Goal: Task Accomplishment & Management: Complete application form

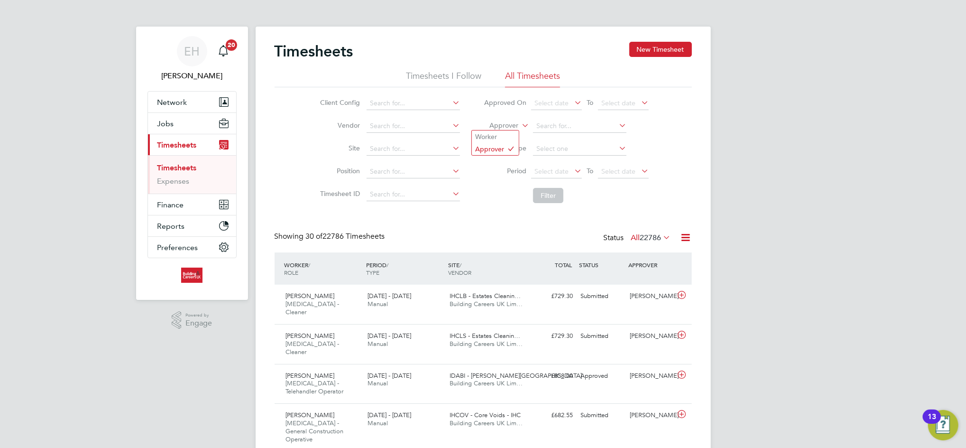
click at [507, 128] on label "Approver" at bounding box center [496, 125] width 43 height 9
click at [504, 133] on li "Worker" at bounding box center [495, 136] width 47 height 12
click at [548, 122] on input at bounding box center [579, 125] width 93 height 13
click at [551, 137] on li "[PERSON_NAME] rner" at bounding box center [579, 139] width 94 height 13
type input "[PERSON_NAME]"
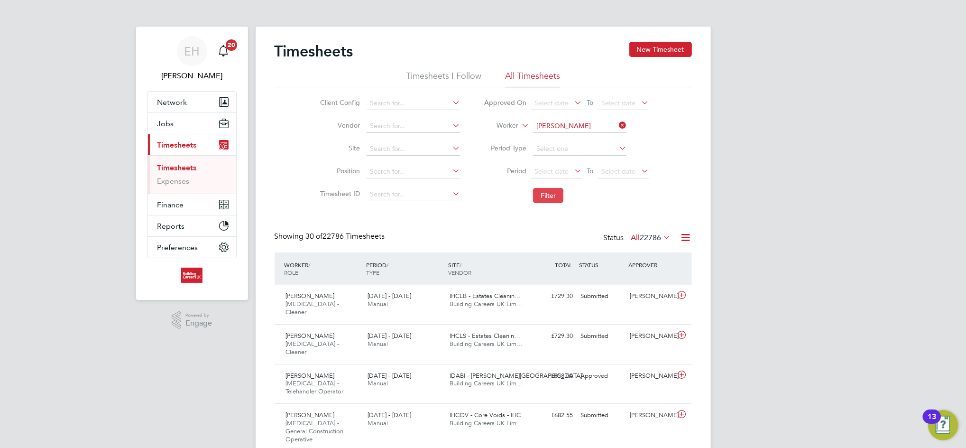
click at [548, 196] on button "Filter" at bounding box center [548, 195] width 30 height 15
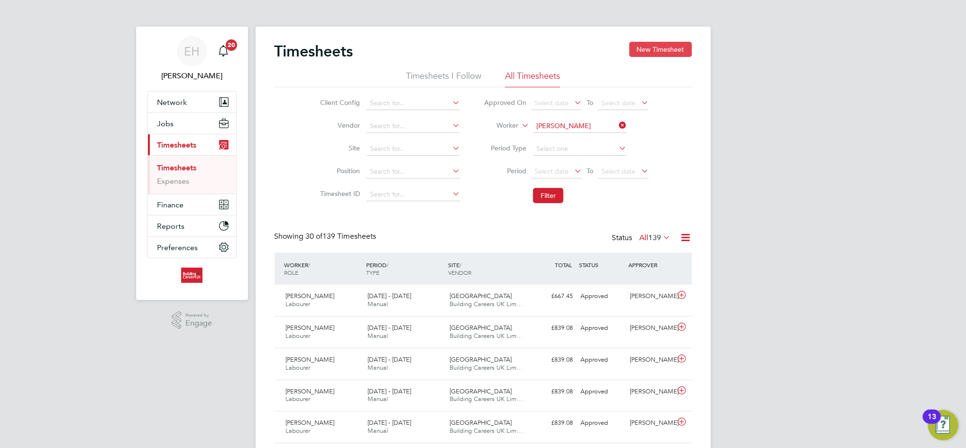
click at [635, 49] on button "New Timesheet" at bounding box center [660, 49] width 63 height 15
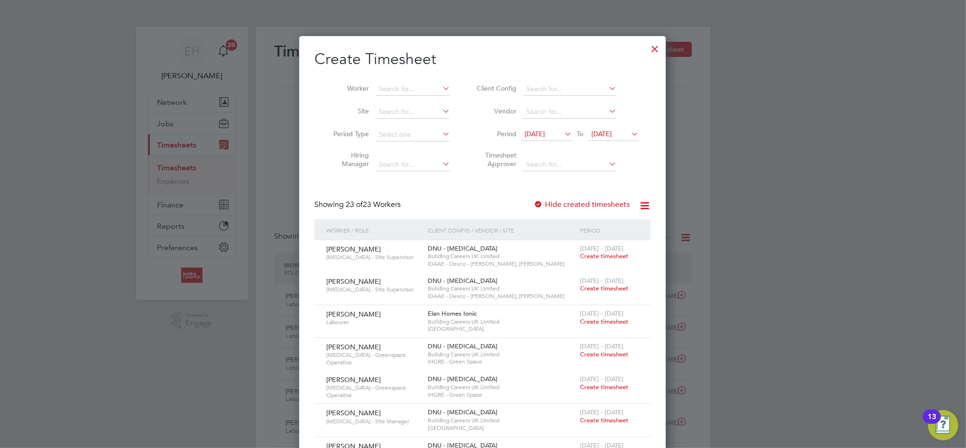
click at [533, 131] on span "[DATE]" at bounding box center [534, 133] width 20 height 9
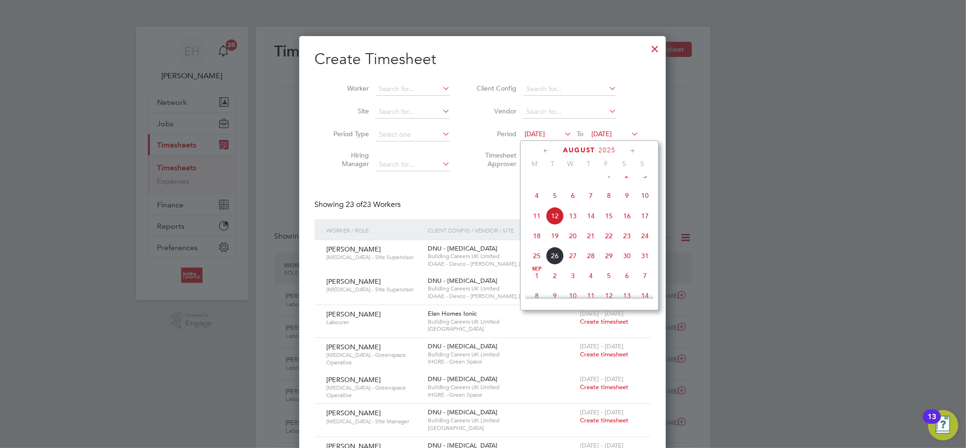
click at [533, 245] on span "18" at bounding box center [537, 236] width 18 height 18
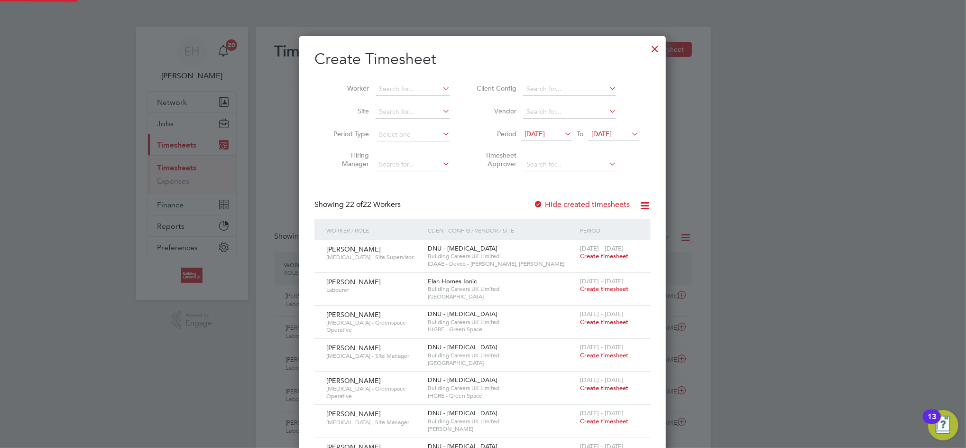
click at [607, 131] on span "[DATE]" at bounding box center [601, 133] width 20 height 9
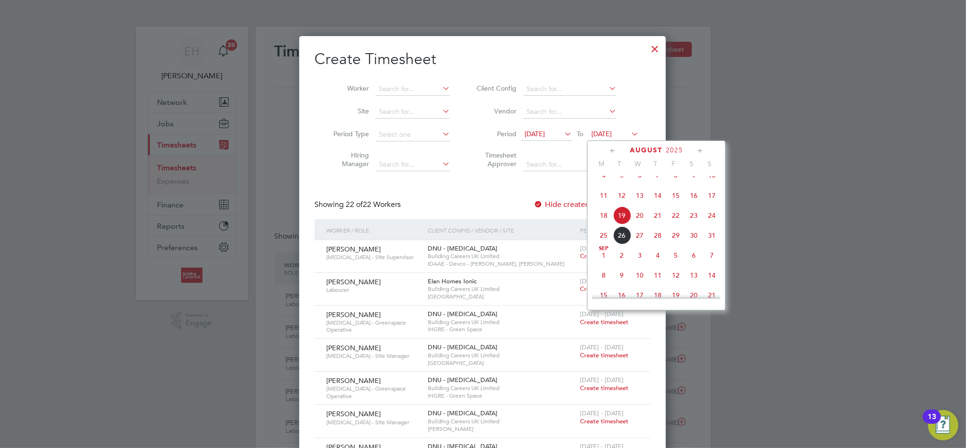
click at [714, 222] on span "24" at bounding box center [712, 215] width 18 height 18
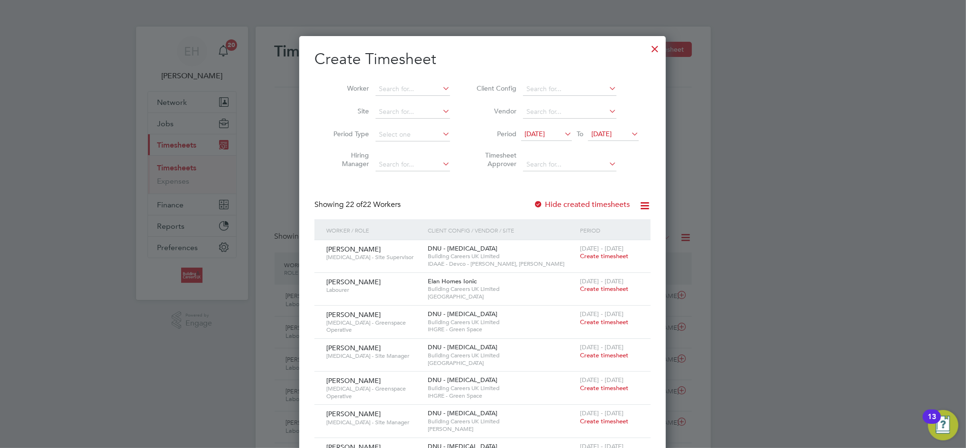
click at [608, 282] on span "[DATE] - [DATE]" at bounding box center [602, 281] width 44 height 8
click at [607, 286] on span "Create timesheet" at bounding box center [604, 288] width 48 height 8
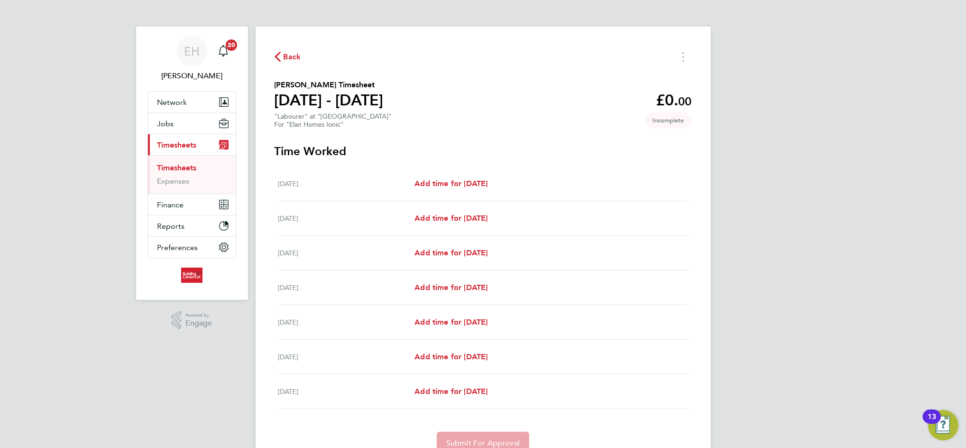
click at [444, 176] on div "Mon 18 Aug Add time for Mon 18 Aug Add time for Mon 18 Aug" at bounding box center [483, 183] width 410 height 35
click at [442, 179] on span "Add time for Mon 18 Aug" at bounding box center [450, 183] width 73 height 9
click at [442, 179] on app-root "EH Emma Hughes Notifications 20 Applications: Network Team Members Businesses S…" at bounding box center [483, 246] width 966 height 492
select select "60"
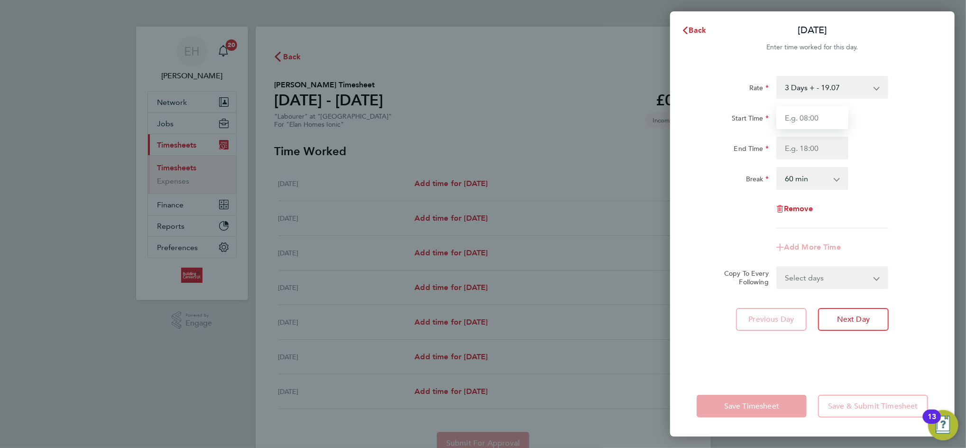
click at [813, 112] on input "Start Time" at bounding box center [812, 117] width 72 height 23
type input "07:00"
click at [826, 143] on input "End Time" at bounding box center [812, 148] width 72 height 23
type input "16:30"
click at [818, 174] on select "0 min 15 min 30 min 45 min 60 min 75 min 90 min" at bounding box center [806, 178] width 59 height 21
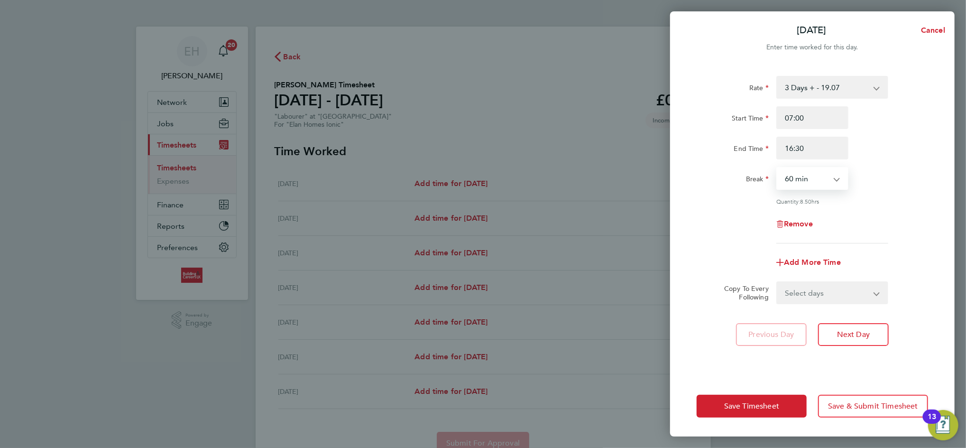
select select "30"
click at [777, 168] on select "0 min 15 min 30 min 45 min 60 min 75 min 90 min" at bounding box center [806, 178] width 59 height 21
click at [803, 287] on select "Select days Day Weekday (Mon-Fri) Weekend (Sat-Sun) Tuesday Wednesday Thursday …" at bounding box center [827, 292] width 100 height 21
select select "WEEKDAY"
click at [777, 282] on select "Select days Day Weekday (Mon-Fri) Weekend (Sat-Sun) Tuesday Wednesday Thursday …" at bounding box center [827, 292] width 100 height 21
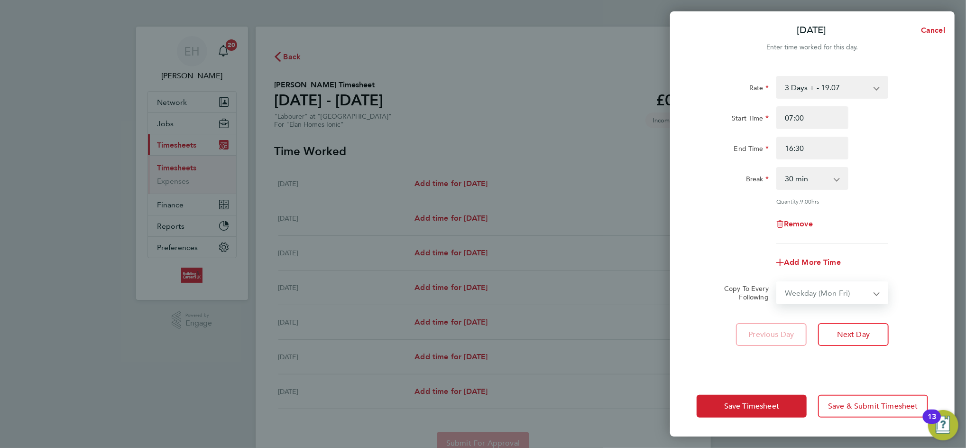
select select "2025-08-24"
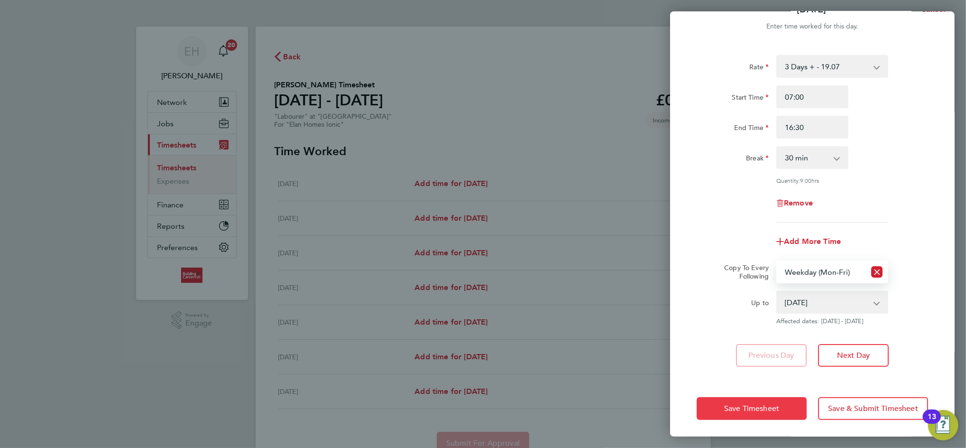
click at [743, 403] on span "Save Timesheet" at bounding box center [751, 407] width 55 height 9
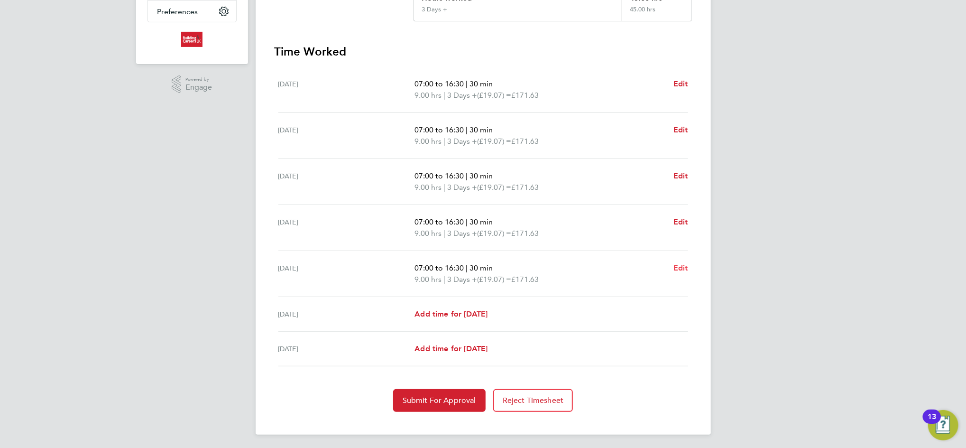
click at [676, 266] on span "Edit" at bounding box center [680, 267] width 15 height 9
select select "30"
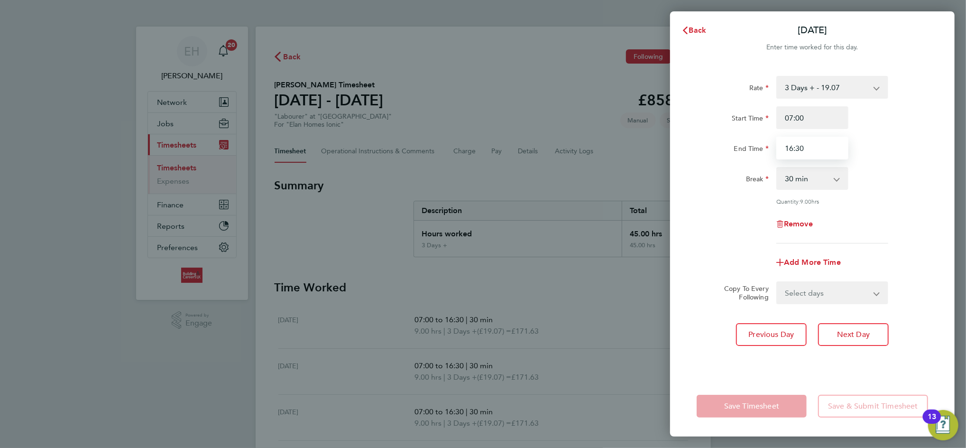
drag, startPoint x: 823, startPoint y: 148, endPoint x: 660, endPoint y: 139, distance: 163.8
click at [664, 140] on div "Back Fri 22 Aug Enter time worked for this day. Rate 3 Days + - 19.07 3 Days - …" at bounding box center [483, 224] width 966 height 448
type input "15:30"
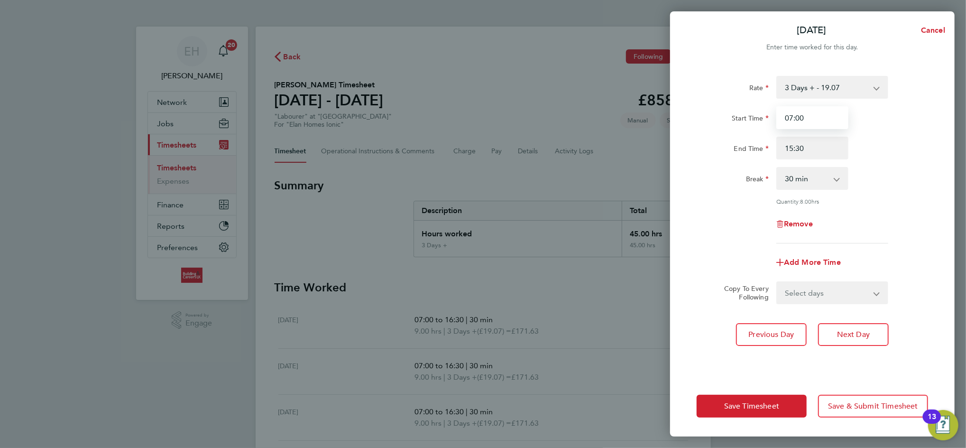
click at [843, 115] on input "07:00" at bounding box center [812, 117] width 72 height 23
click at [740, 405] on span "Save Timesheet" at bounding box center [751, 405] width 55 height 9
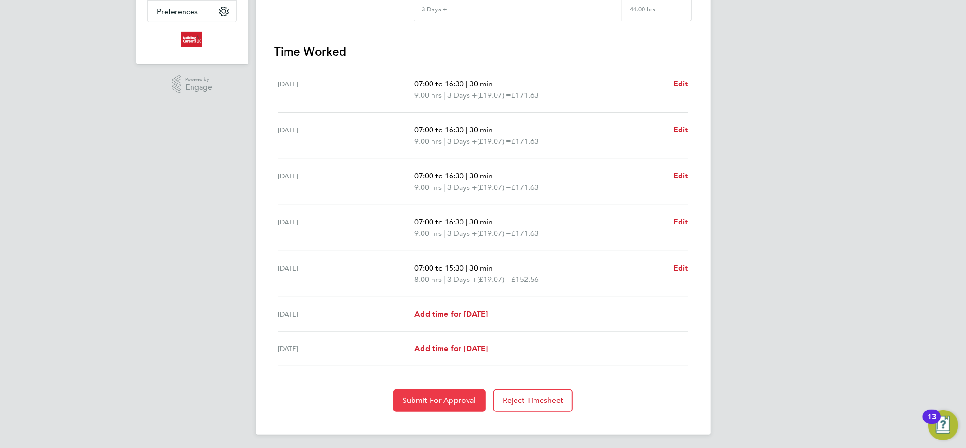
click at [431, 399] on span "Submit For Approval" at bounding box center [438, 399] width 73 height 9
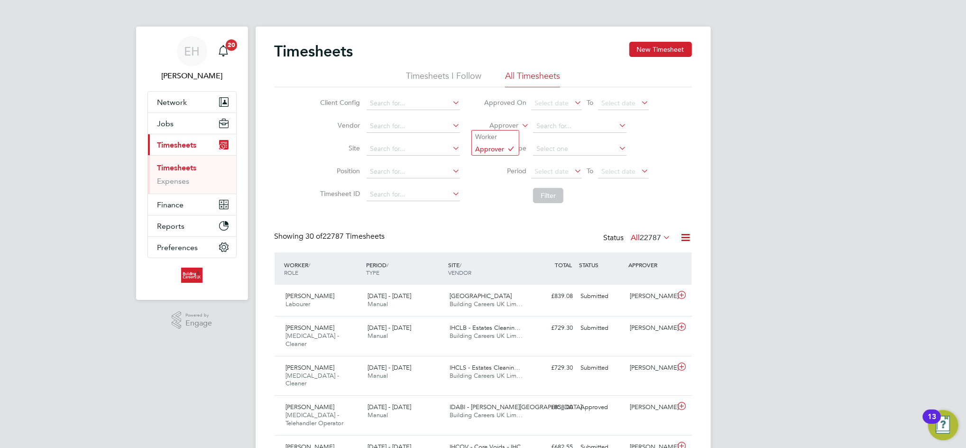
click at [491, 123] on label "Approver" at bounding box center [496, 125] width 43 height 9
click at [494, 138] on li "Worker" at bounding box center [495, 136] width 47 height 12
click at [562, 123] on input at bounding box center [579, 125] width 93 height 13
click at [593, 135] on b "Roon" at bounding box center [601, 139] width 17 height 8
type input "[PERSON_NAME]"
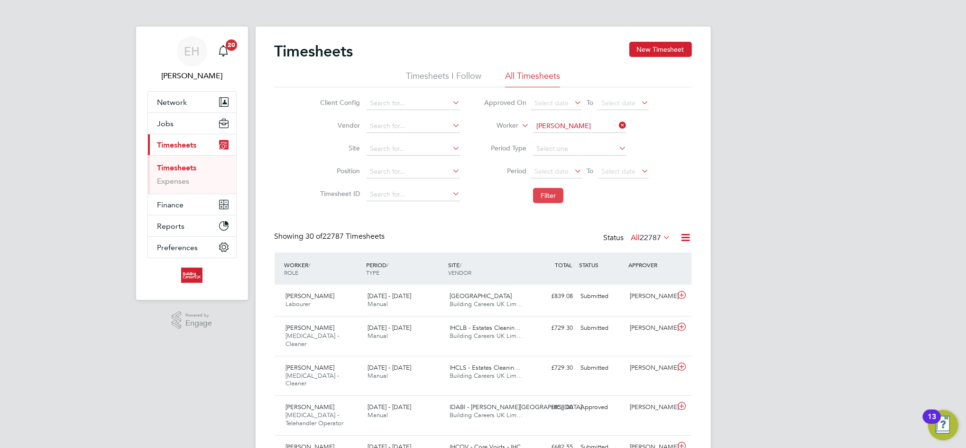
click at [550, 192] on button "Filter" at bounding box center [548, 195] width 30 height 15
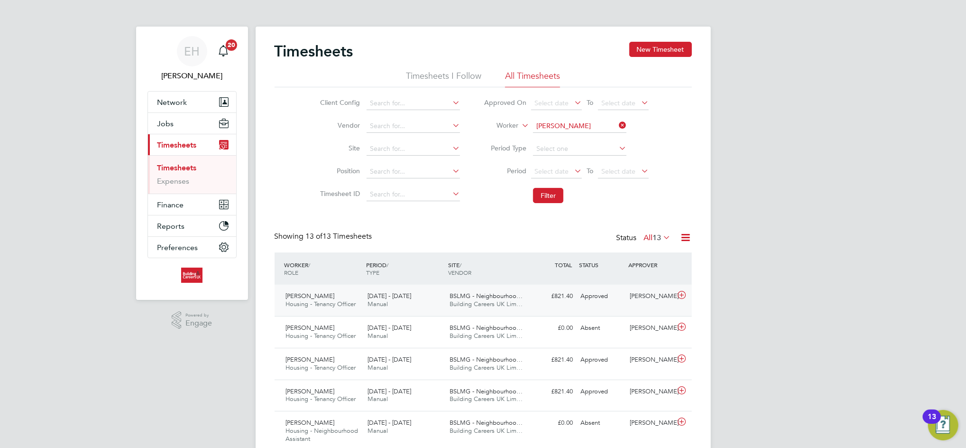
click at [484, 302] on span "Building Careers UK Lim…" at bounding box center [485, 304] width 73 height 8
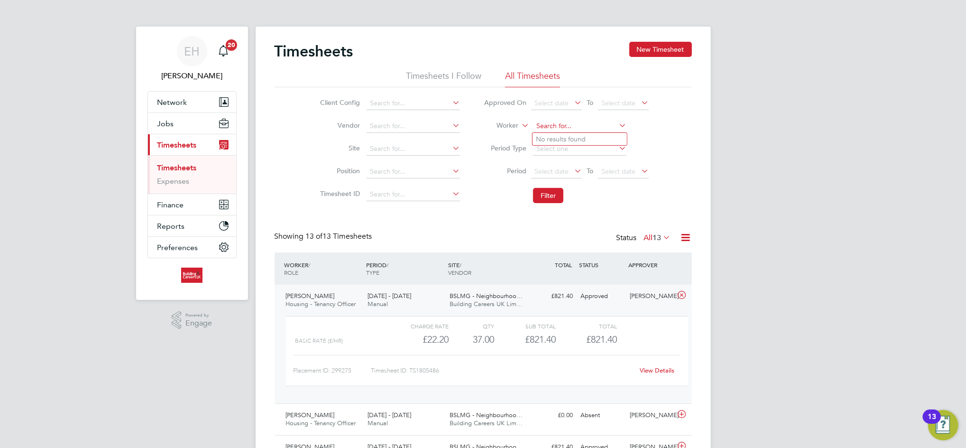
click at [569, 124] on input at bounding box center [579, 125] width 93 height 13
click at [567, 139] on li "[PERSON_NAME] [PERSON_NAME]" at bounding box center [619, 139] width 174 height 13
type input "[PERSON_NAME]"
click at [550, 190] on button "Filter" at bounding box center [548, 195] width 30 height 15
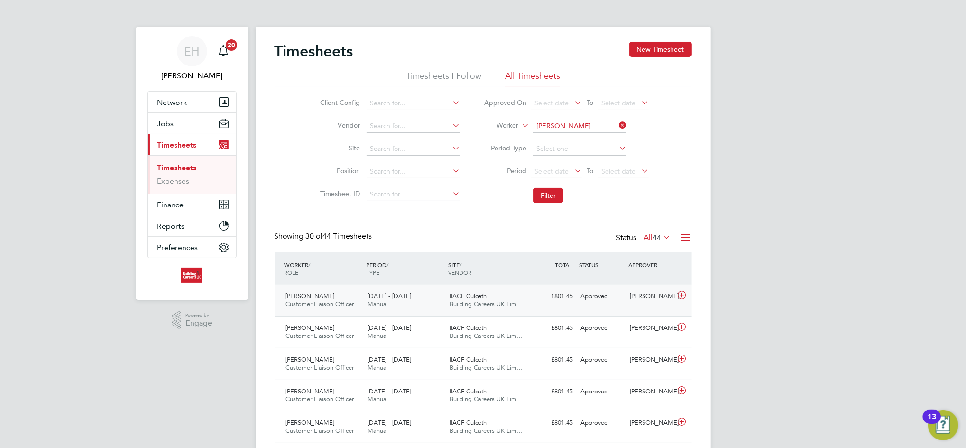
click at [469, 293] on span "IIACF Culceth" at bounding box center [467, 296] width 37 height 8
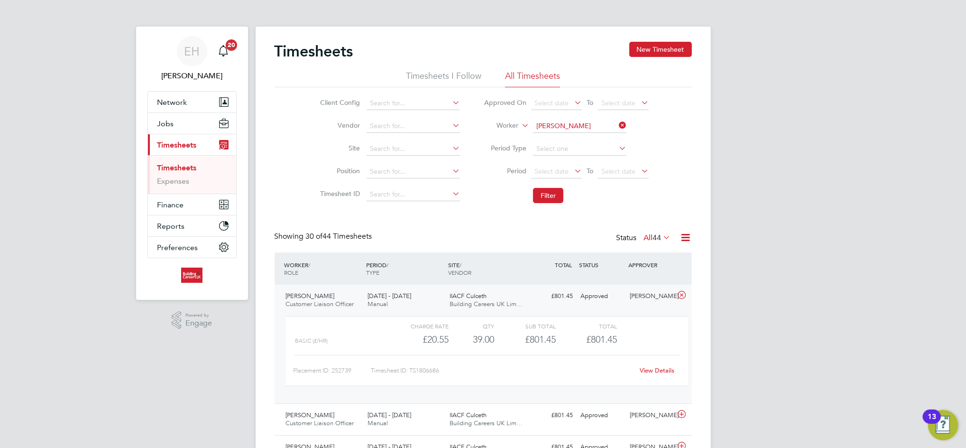
click at [575, 118] on li "Worker [PERSON_NAME]" at bounding box center [566, 126] width 189 height 23
click at [575, 120] on input at bounding box center [579, 125] width 93 height 13
click at [593, 163] on b "B" at bounding box center [595, 165] width 4 height 8
type input "[PERSON_NAME]"
click at [548, 189] on button "Filter" at bounding box center [548, 195] width 30 height 15
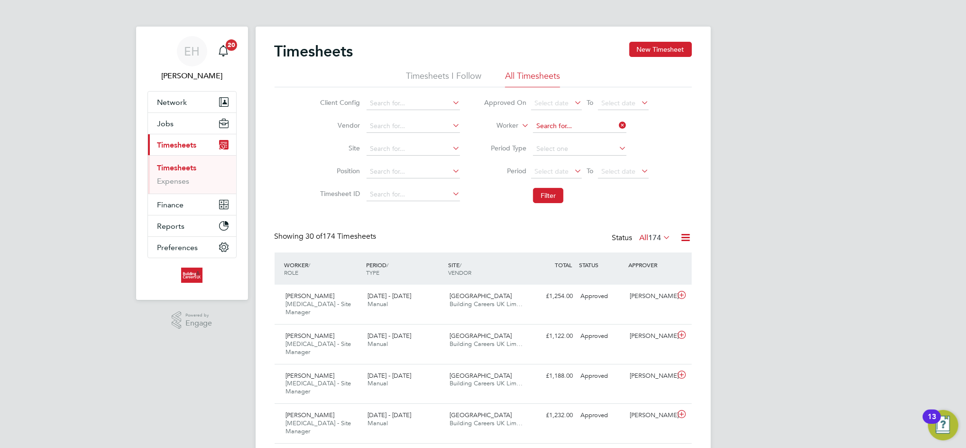
click at [562, 127] on input at bounding box center [579, 125] width 93 height 13
click at [558, 150] on li "[PERSON_NAME]" at bounding box center [580, 152] width 96 height 13
type input "[PERSON_NAME]"
click at [550, 195] on button "Filter" at bounding box center [548, 195] width 30 height 15
click at [506, 304] on span "Building Careers UK Lim…" at bounding box center [485, 304] width 73 height 8
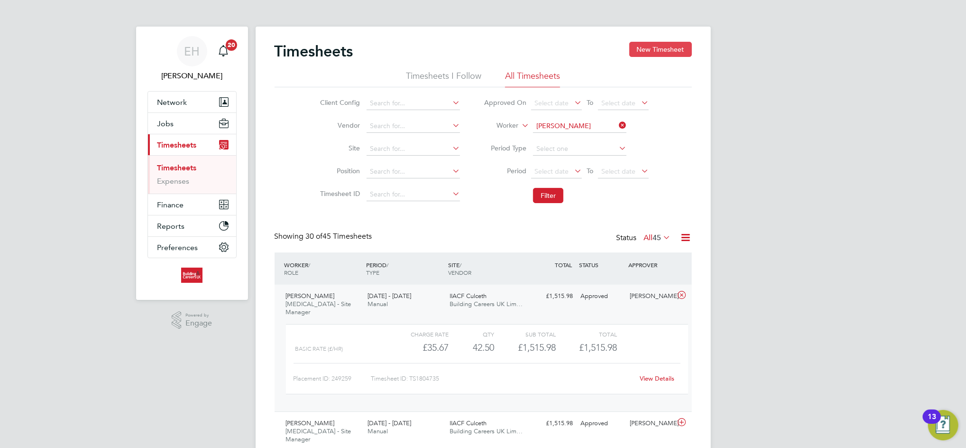
click at [656, 43] on button "New Timesheet" at bounding box center [660, 49] width 63 height 15
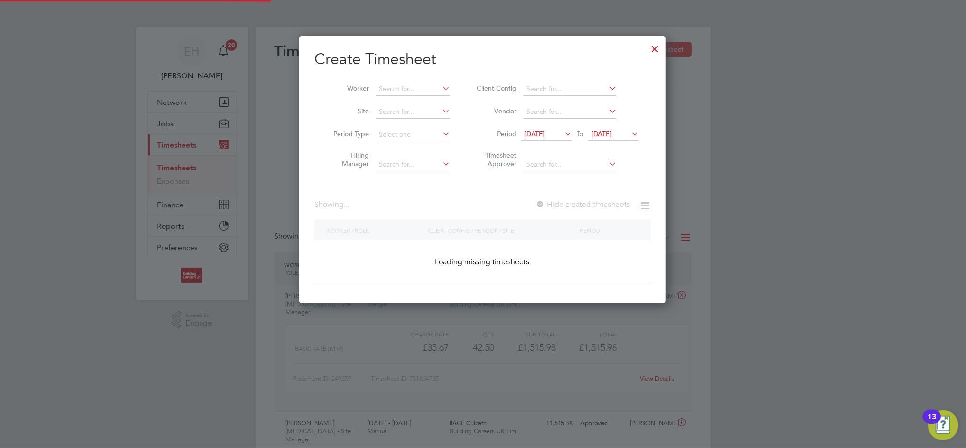
scroll to position [1300, 367]
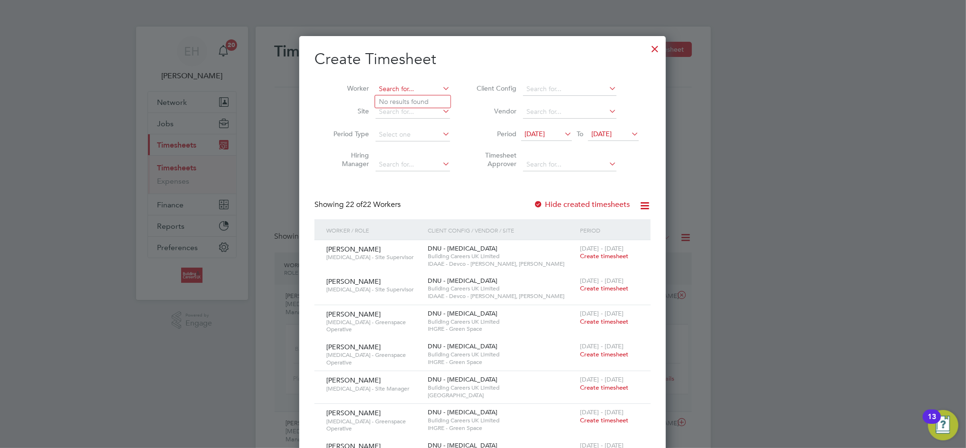
click at [388, 85] on input at bounding box center [412, 88] width 74 height 13
click at [389, 99] on b "[PERSON_NAME]" at bounding box center [406, 102] width 55 height 8
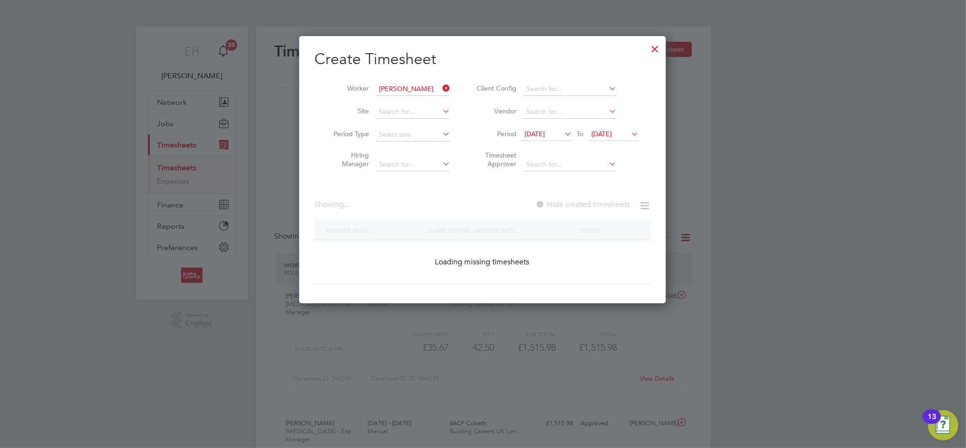
type input "[PERSON_NAME]"
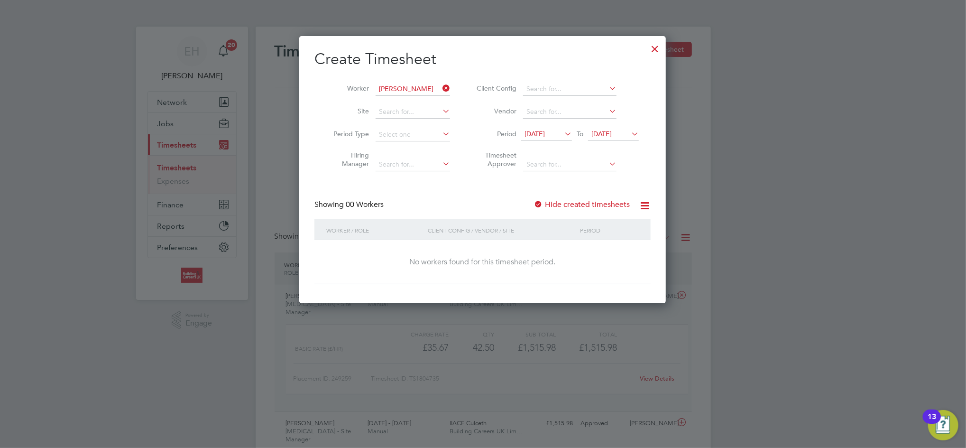
click at [557, 128] on span "[DATE]" at bounding box center [546, 134] width 51 height 13
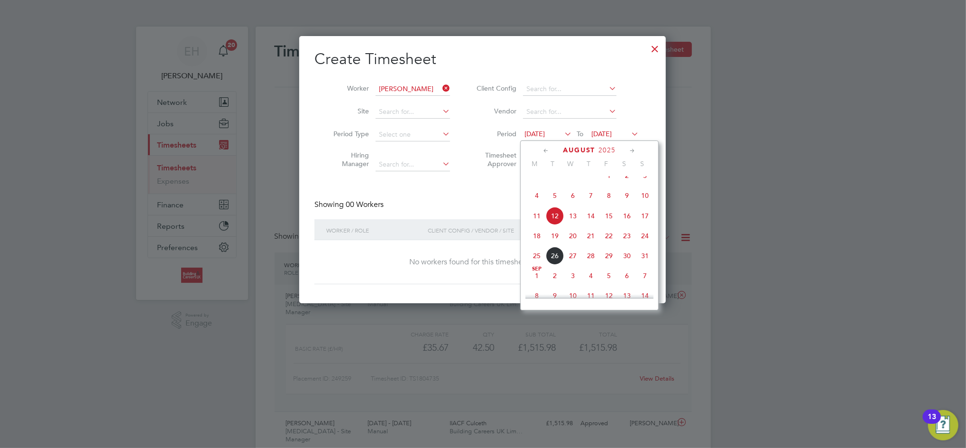
click at [536, 245] on span "18" at bounding box center [537, 236] width 18 height 18
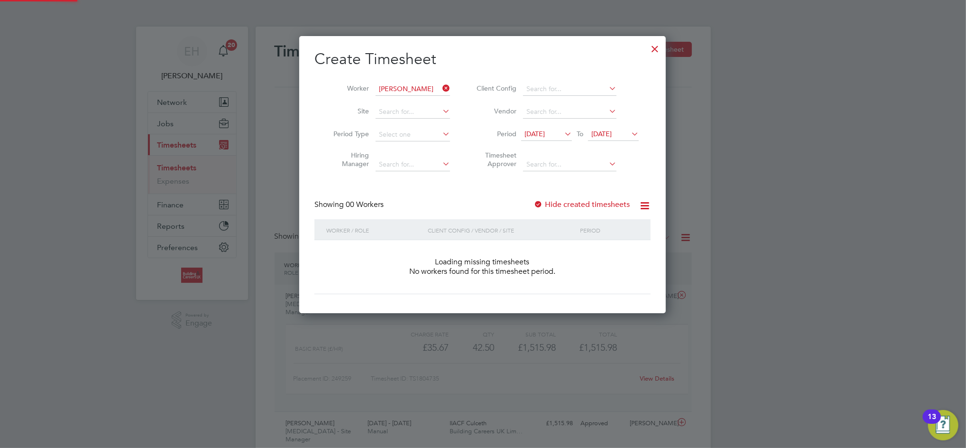
scroll to position [267, 367]
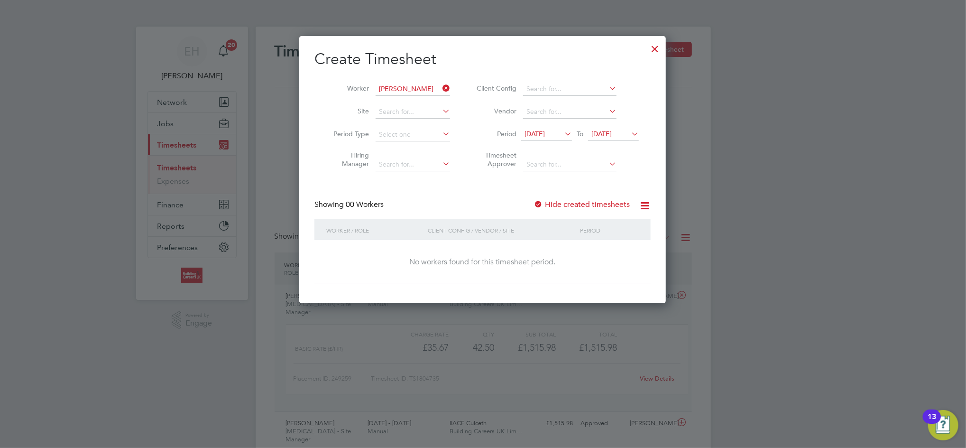
click at [612, 137] on span "[DATE]" at bounding box center [601, 133] width 20 height 9
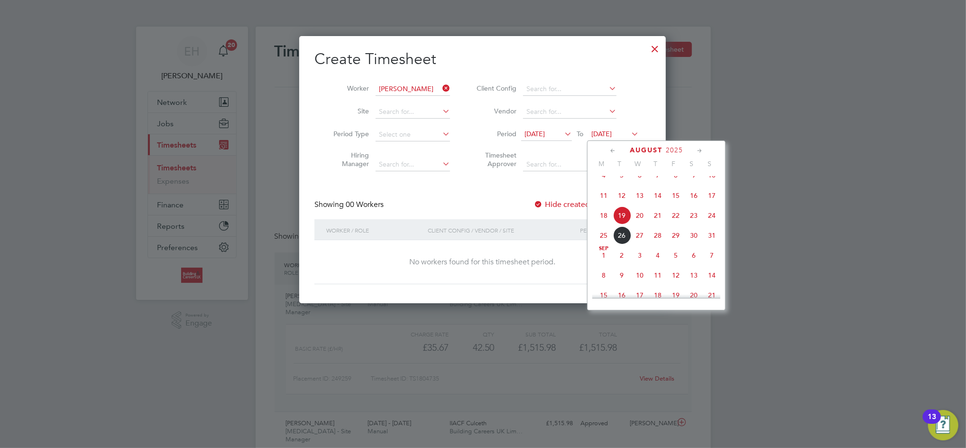
click at [714, 224] on span "24" at bounding box center [712, 215] width 18 height 18
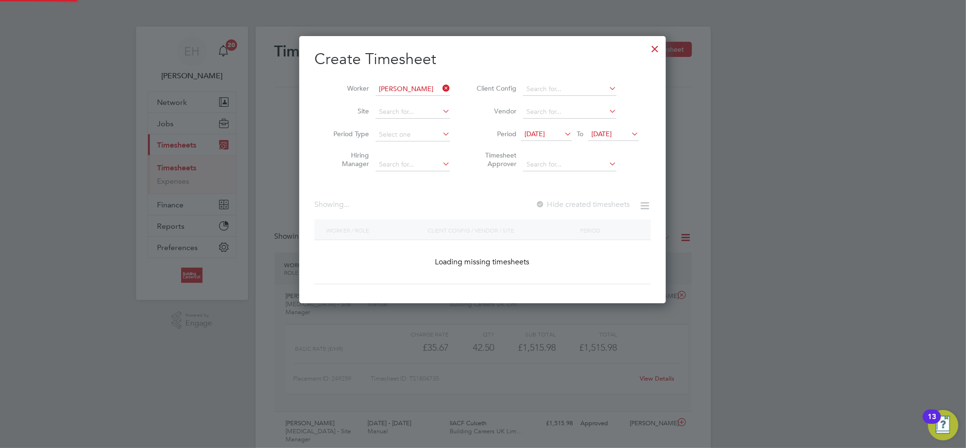
scroll to position [267, 367]
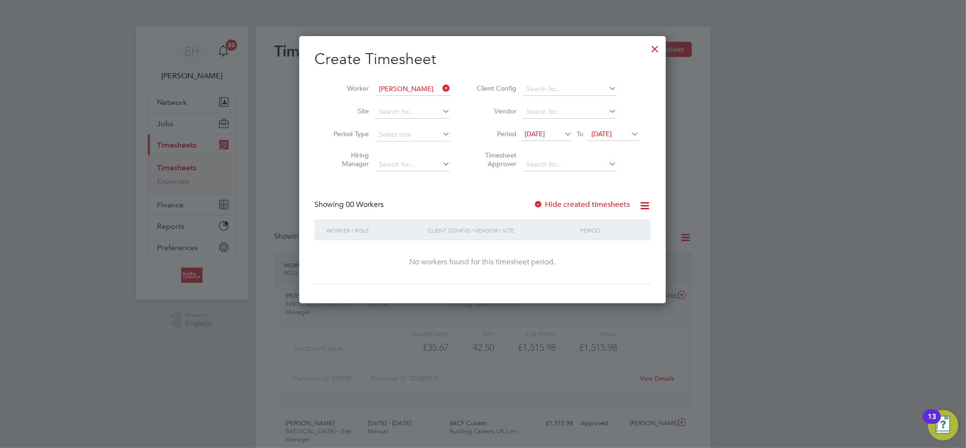
click at [547, 205] on label "Hide created timesheets" at bounding box center [581, 204] width 96 height 9
click at [592, 203] on label "Hide created timesheets" at bounding box center [581, 204] width 96 height 9
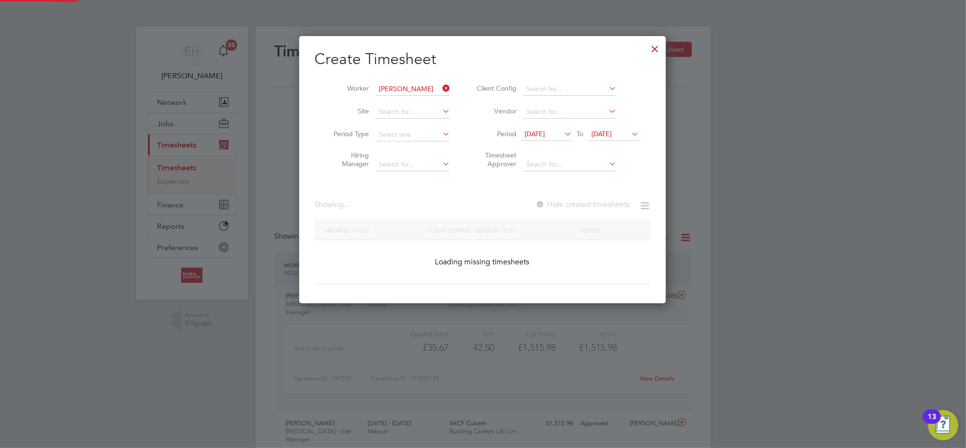
scroll to position [256, 367]
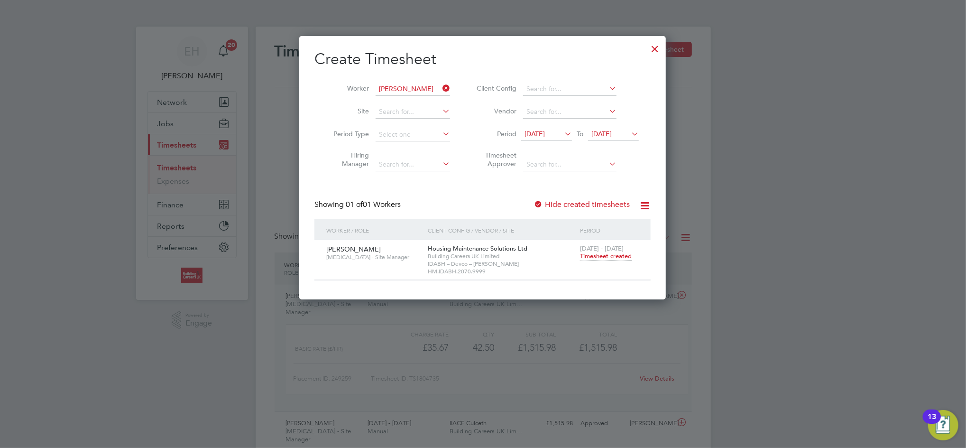
click at [590, 254] on span "Timesheet created" at bounding box center [606, 256] width 52 height 9
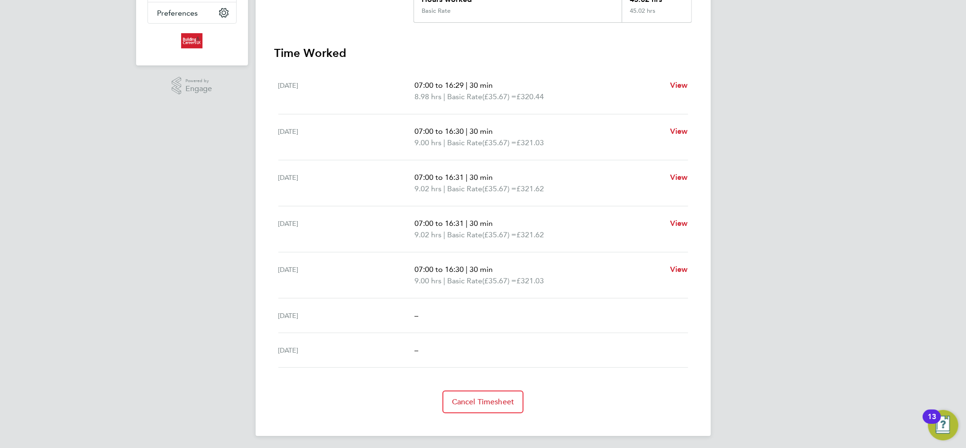
scroll to position [45, 0]
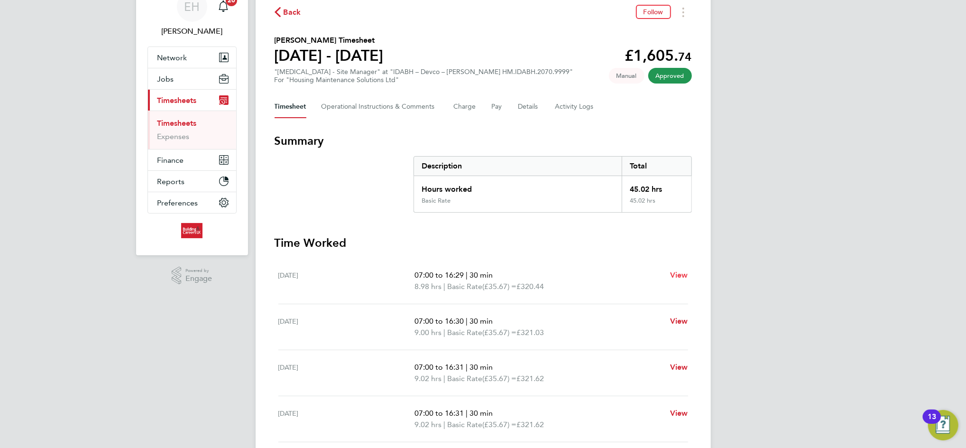
click at [676, 269] on link "View" at bounding box center [679, 274] width 18 height 11
select select "30"
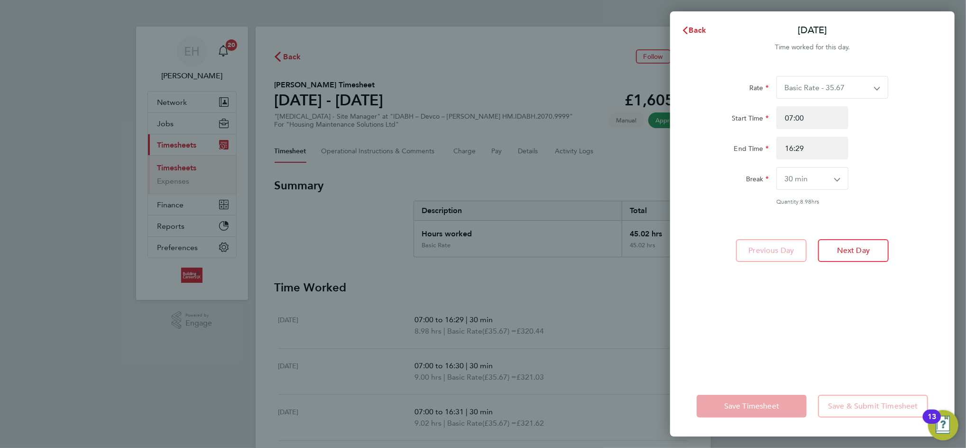
drag, startPoint x: 830, startPoint y: 135, endPoint x: 780, endPoint y: 146, distance: 50.5
click at [777, 143] on div "Start Time 07:00 End Time 16:29" at bounding box center [812, 132] width 239 height 53
drag, startPoint x: 827, startPoint y: 149, endPoint x: 676, endPoint y: 149, distance: 150.8
click at [683, 149] on div "Rate Basic Rate - 35.67 Start Time 07:00 End Time 16:29 Break 0 min 15 min 30 m…" at bounding box center [812, 219] width 284 height 311
type input "16:30"
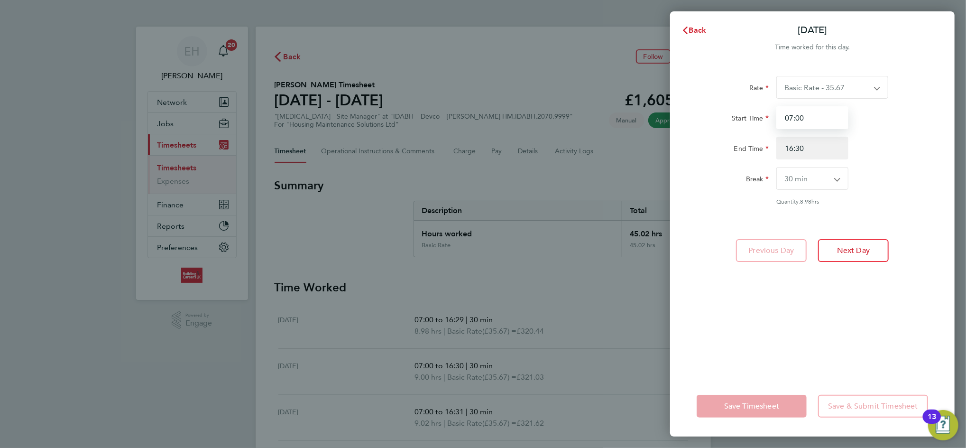
click at [822, 114] on input "07:00" at bounding box center [812, 117] width 72 height 23
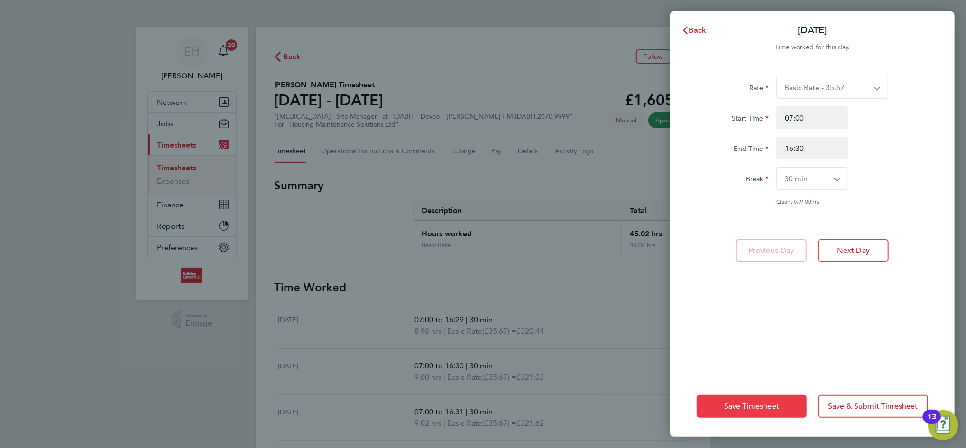
click at [734, 407] on span "Save Timesheet" at bounding box center [751, 405] width 55 height 9
click at [756, 405] on span "Save Timesheet" at bounding box center [751, 405] width 55 height 9
click at [693, 29] on span "Back" at bounding box center [698, 30] width 18 height 9
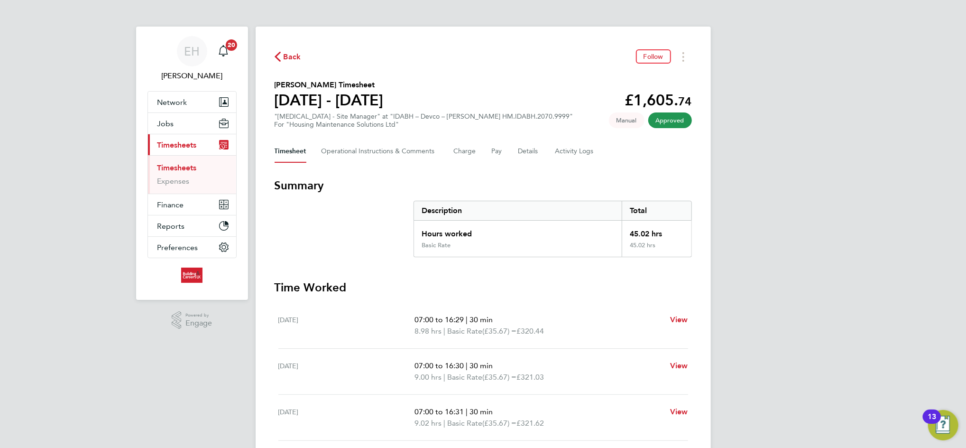
click at [291, 55] on span "Back" at bounding box center [292, 56] width 18 height 11
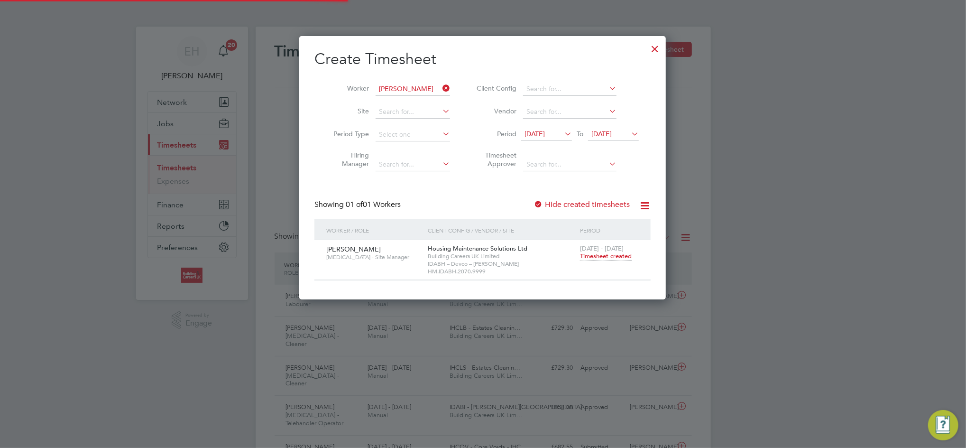
scroll to position [24, 82]
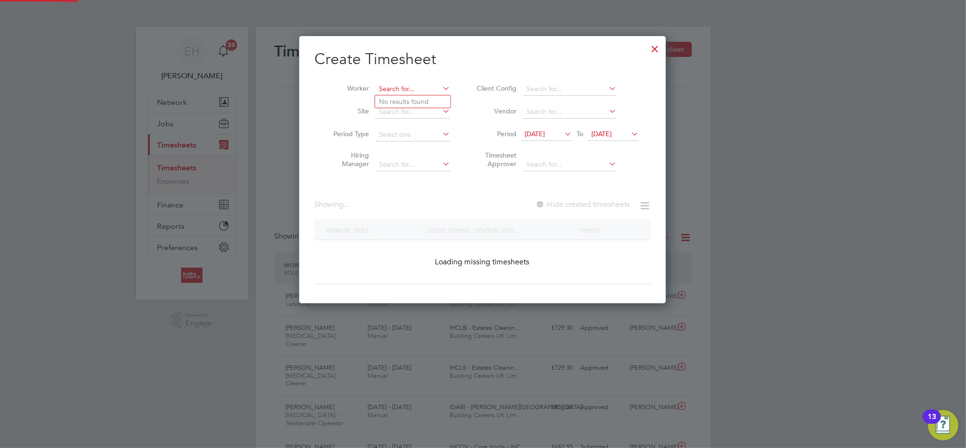
click at [420, 89] on input at bounding box center [412, 88] width 74 height 13
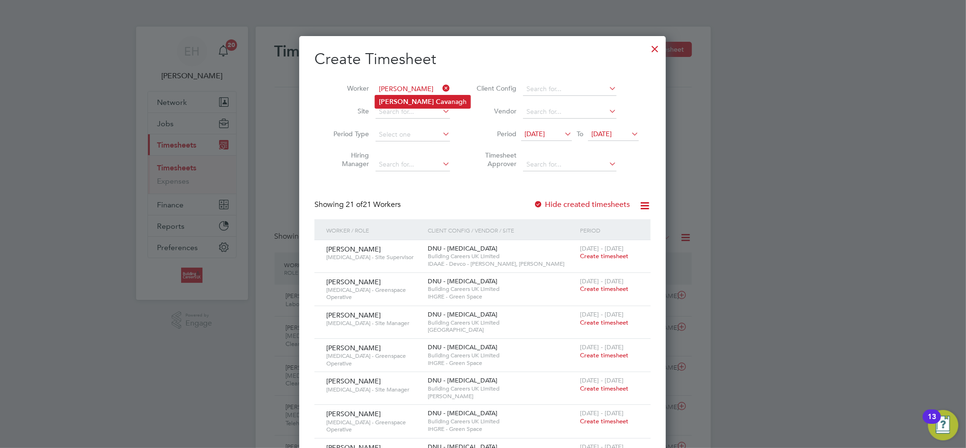
click at [414, 96] on li "[PERSON_NAME] nagh" at bounding box center [422, 101] width 95 height 13
type input "[PERSON_NAME]"
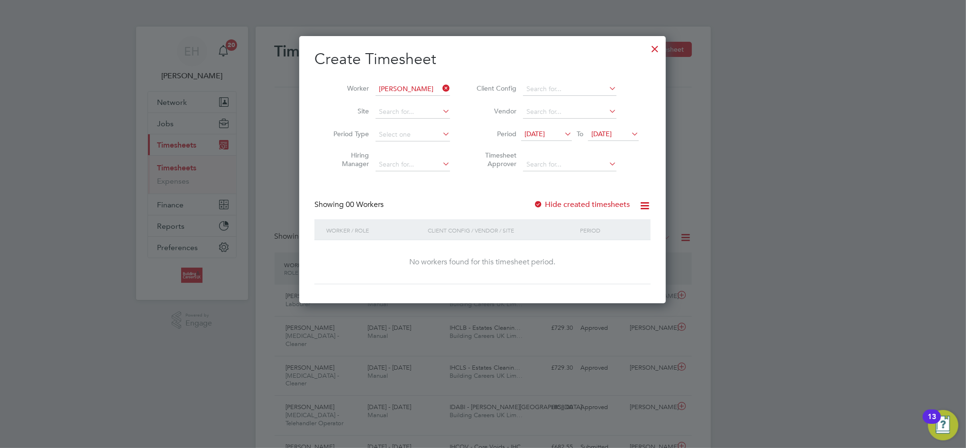
click at [545, 133] on span "[DATE]" at bounding box center [534, 133] width 20 height 9
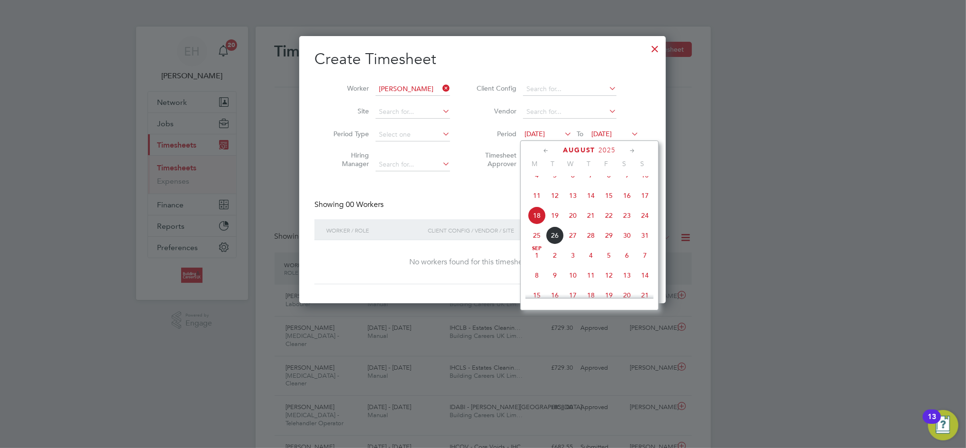
click at [535, 244] on span "25" at bounding box center [537, 235] width 18 height 18
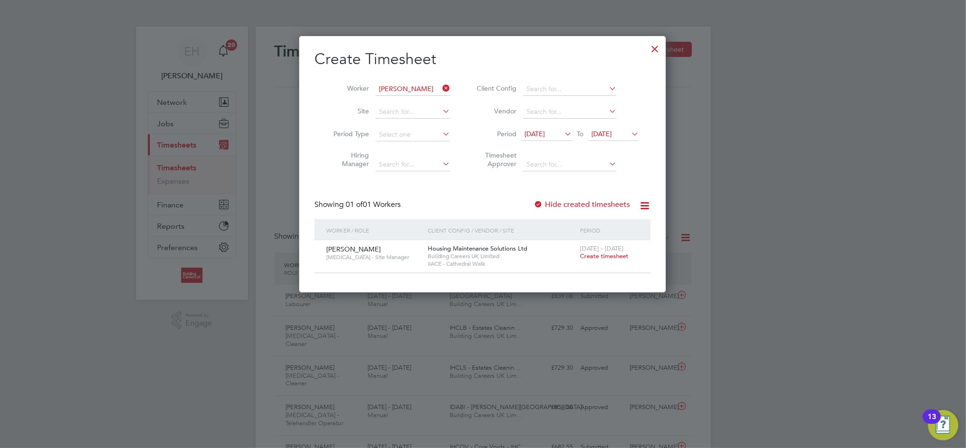
click at [540, 131] on span "[DATE]" at bounding box center [534, 133] width 20 height 9
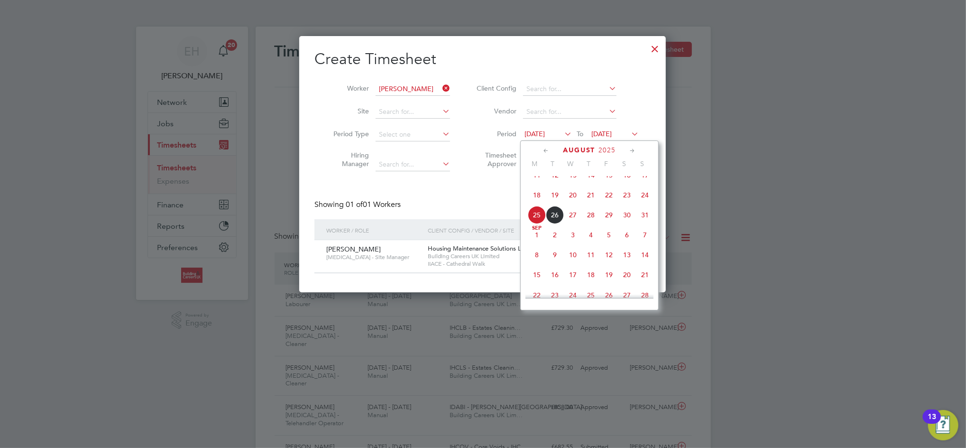
click at [540, 201] on span "18" at bounding box center [537, 195] width 18 height 18
